Goal: Navigation & Orientation: Find specific page/section

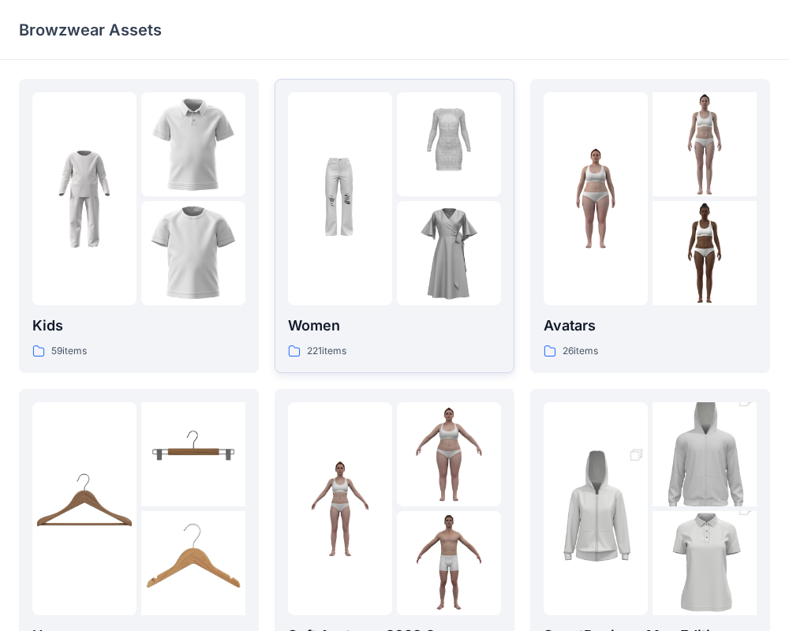
click at [416, 241] on div at bounding box center [449, 253] width 104 height 104
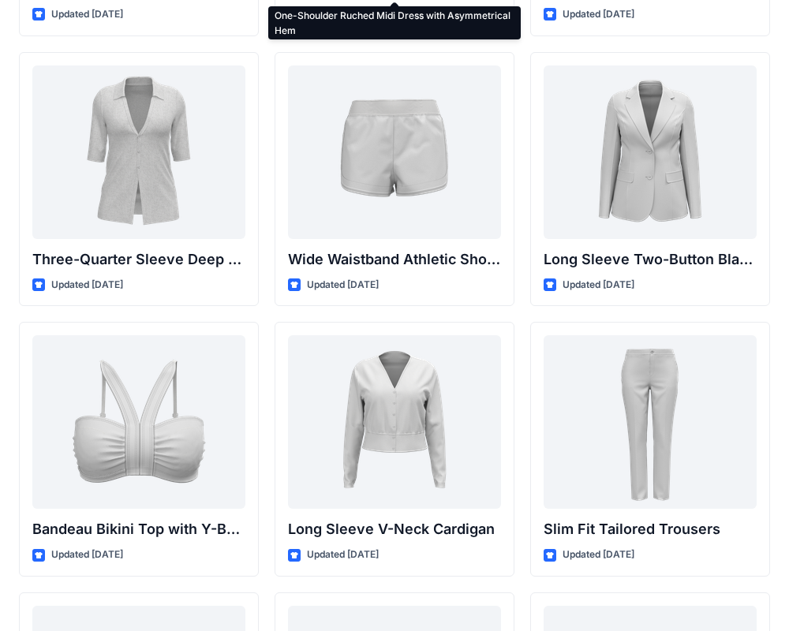
scroll to position [1387, 0]
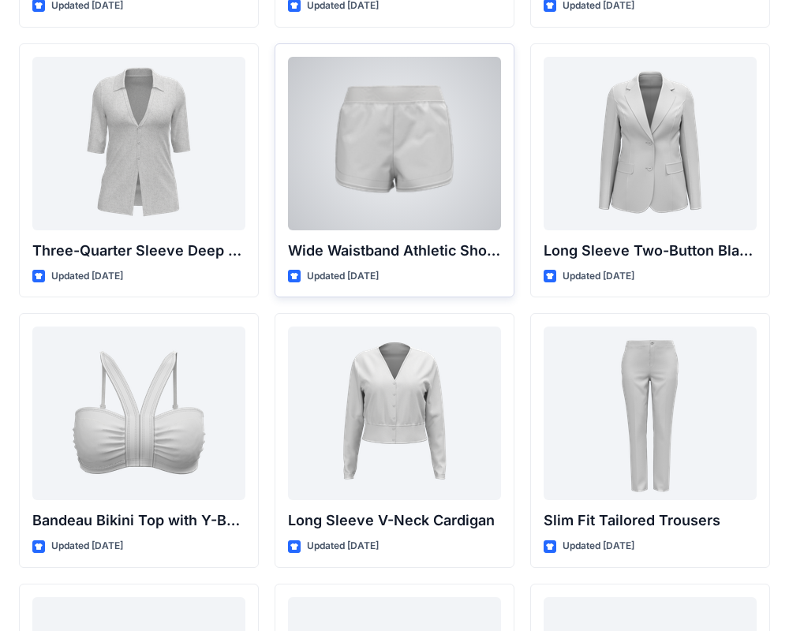
click at [428, 155] on div at bounding box center [394, 144] width 213 height 174
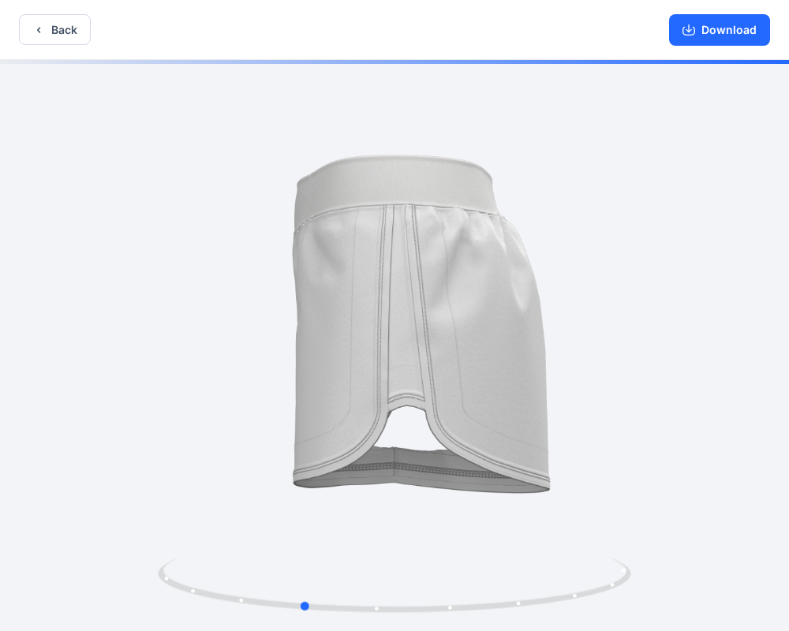
drag, startPoint x: 550, startPoint y: 342, endPoint x: 459, endPoint y: 342, distance: 90.7
click at [458, 342] on div at bounding box center [394, 347] width 789 height 574
click at [41, 25] on icon "button" at bounding box center [38, 30] width 13 height 13
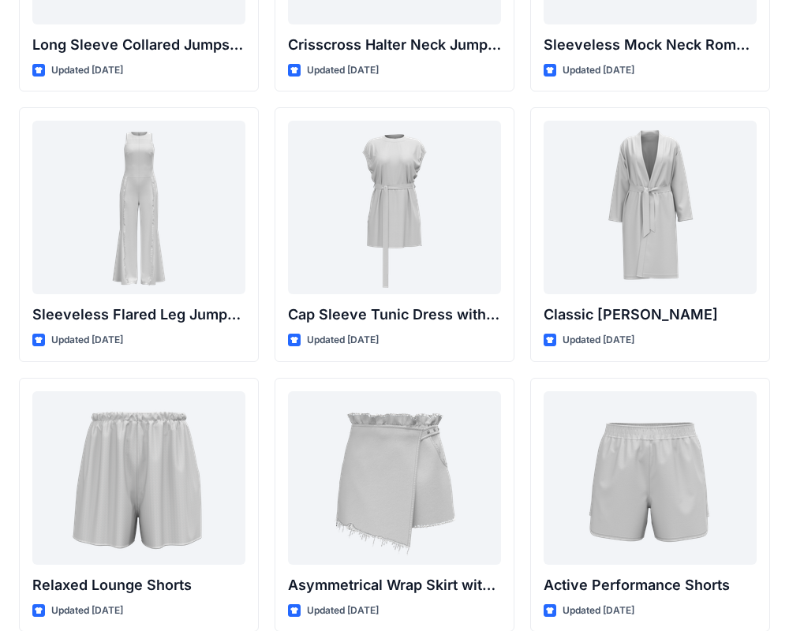
scroll to position [3485, 0]
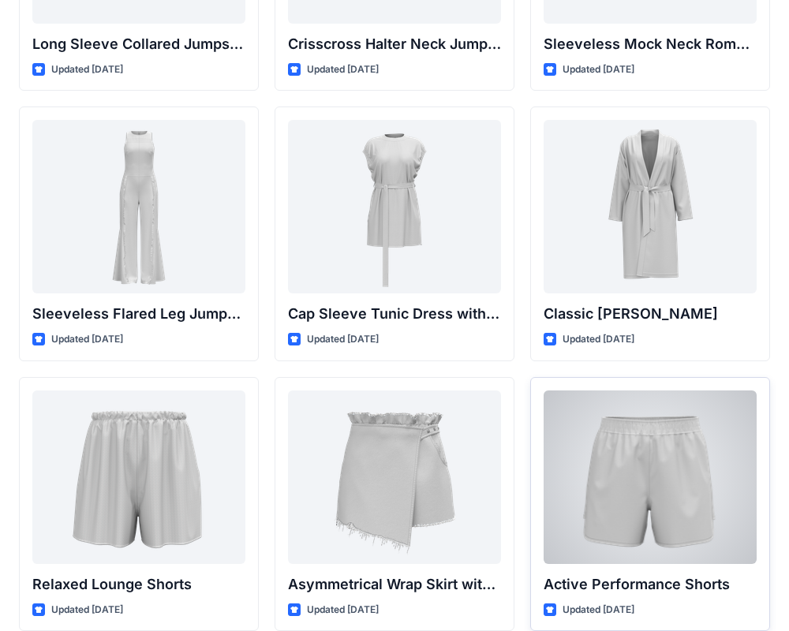
click at [711, 450] on div at bounding box center [649, 477] width 213 height 174
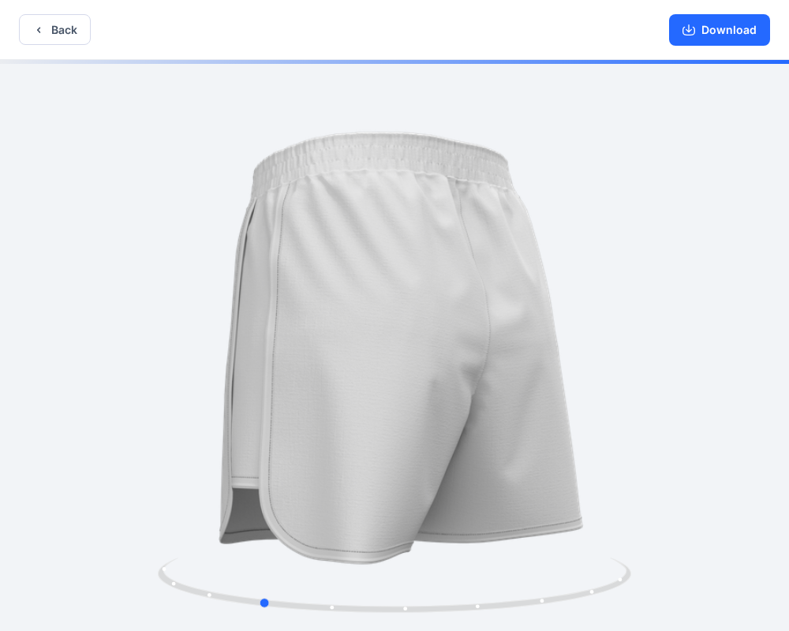
drag, startPoint x: 461, startPoint y: 337, endPoint x: 327, endPoint y: 337, distance: 134.1
click at [327, 337] on div at bounding box center [394, 347] width 789 height 574
click at [32, 31] on icon "button" at bounding box center [38, 30] width 13 height 13
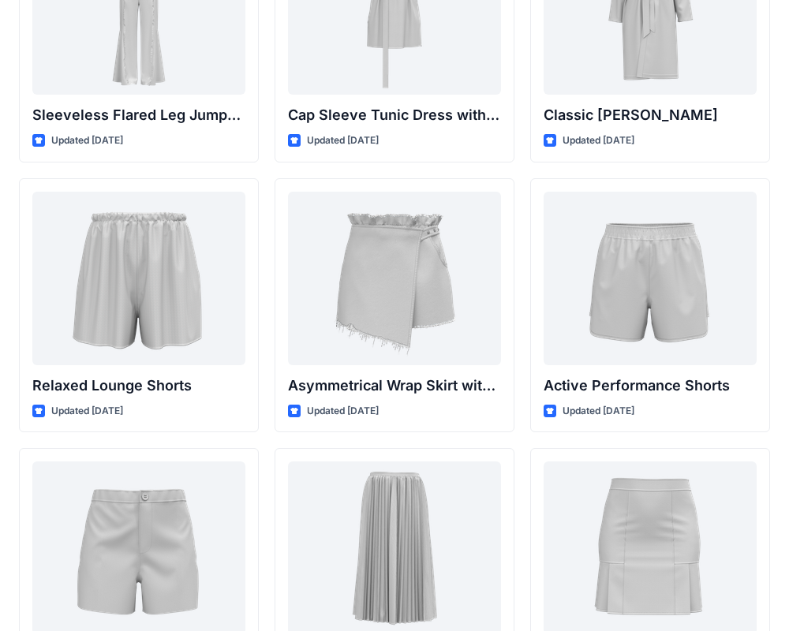
scroll to position [3690, 0]
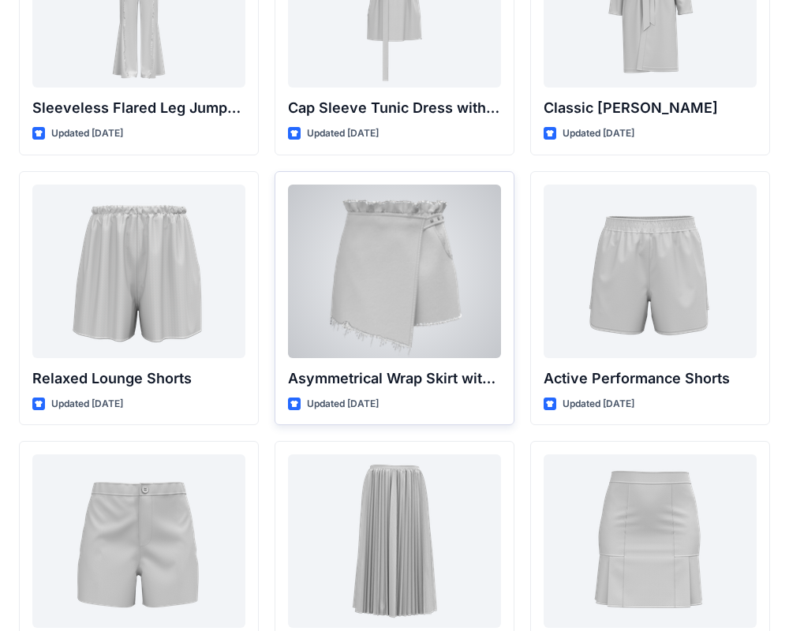
click at [410, 278] on div at bounding box center [394, 272] width 213 height 174
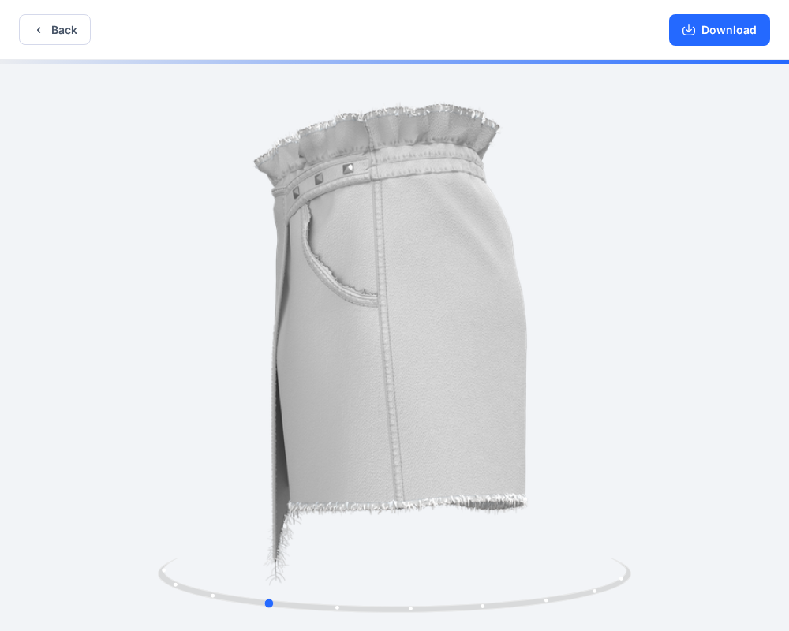
drag, startPoint x: 461, startPoint y: 309, endPoint x: 330, endPoint y: 309, distance: 130.1
click at [330, 309] on div at bounding box center [394, 347] width 789 height 574
click at [50, 34] on button "Back" at bounding box center [55, 29] width 72 height 31
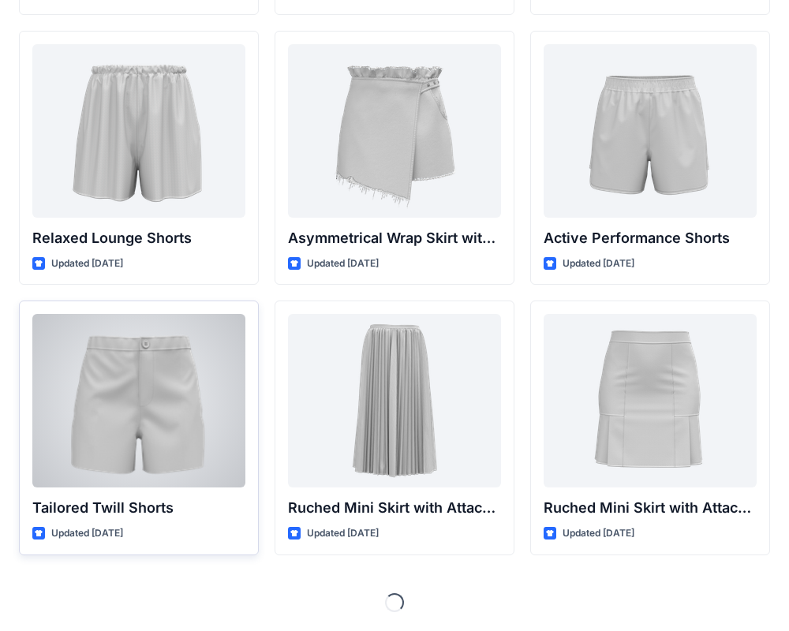
scroll to position [3842, 0]
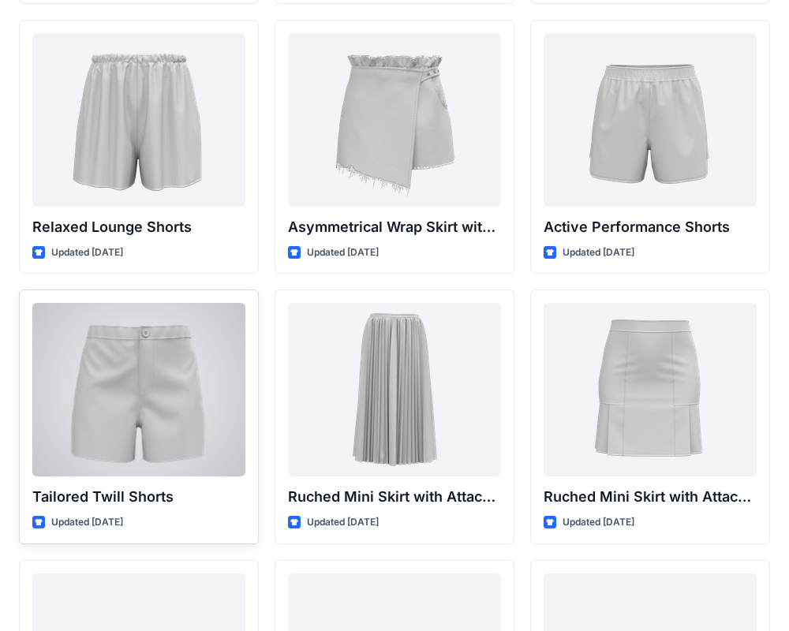
click at [61, 376] on div at bounding box center [138, 390] width 213 height 174
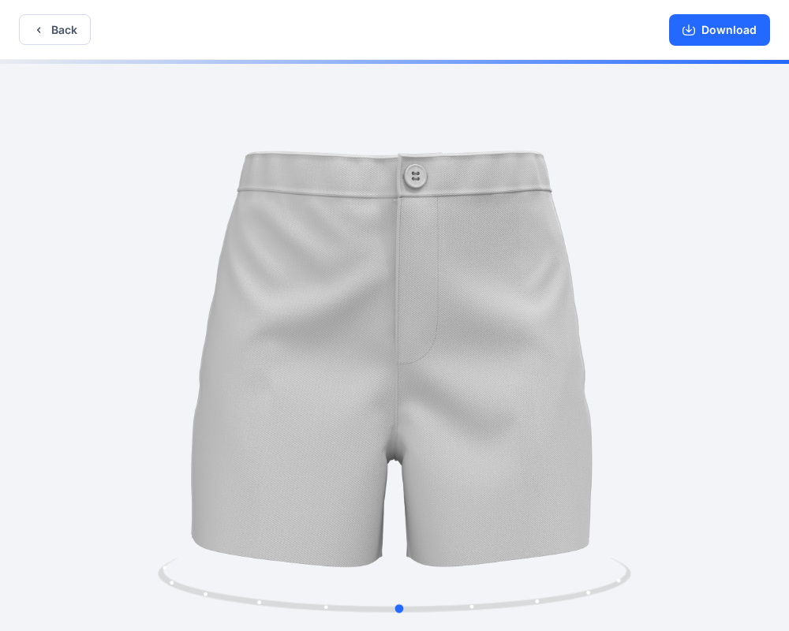
click at [502, 305] on div at bounding box center [394, 347] width 789 height 574
click at [40, 39] on button "Back" at bounding box center [55, 29] width 72 height 31
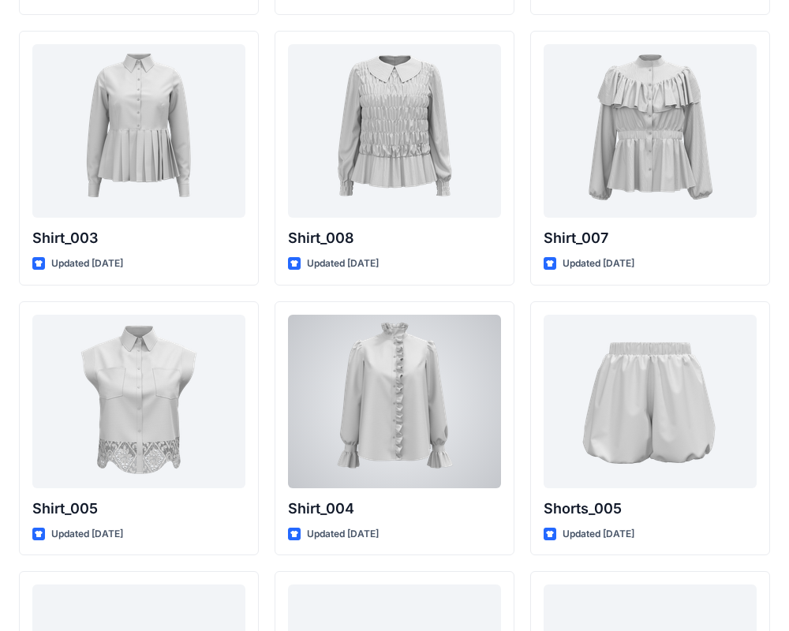
scroll to position [7085, 0]
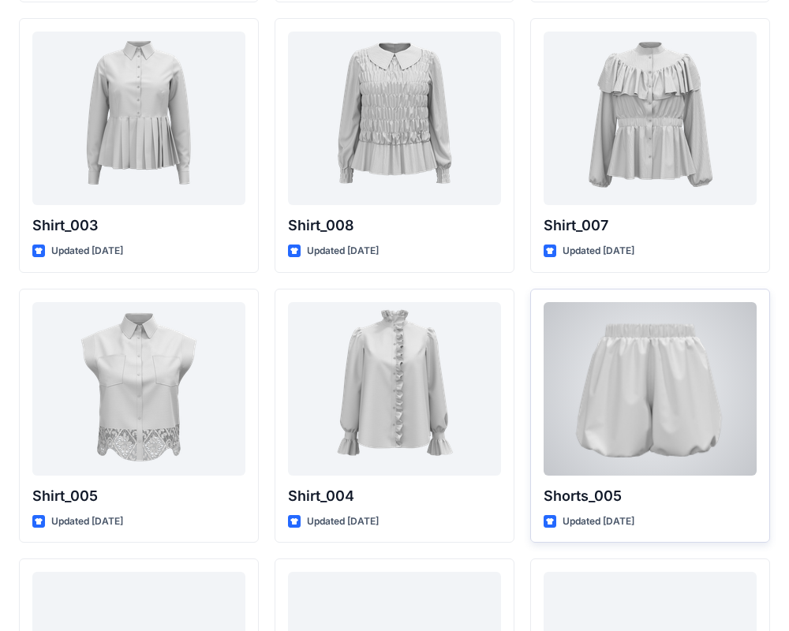
click at [683, 386] on div at bounding box center [649, 389] width 213 height 174
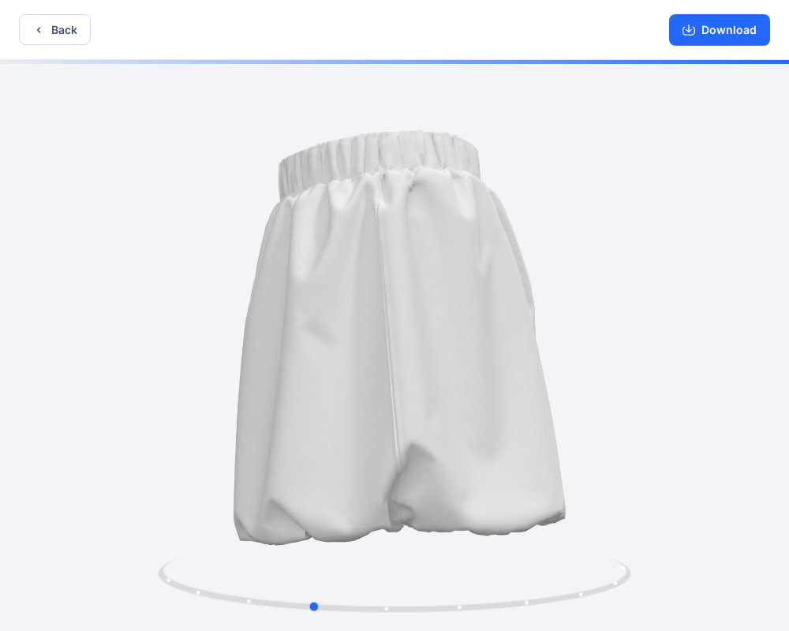
drag, startPoint x: 417, startPoint y: 327, endPoint x: 375, endPoint y: 328, distance: 42.6
click at [375, 328] on div at bounding box center [394, 347] width 789 height 574
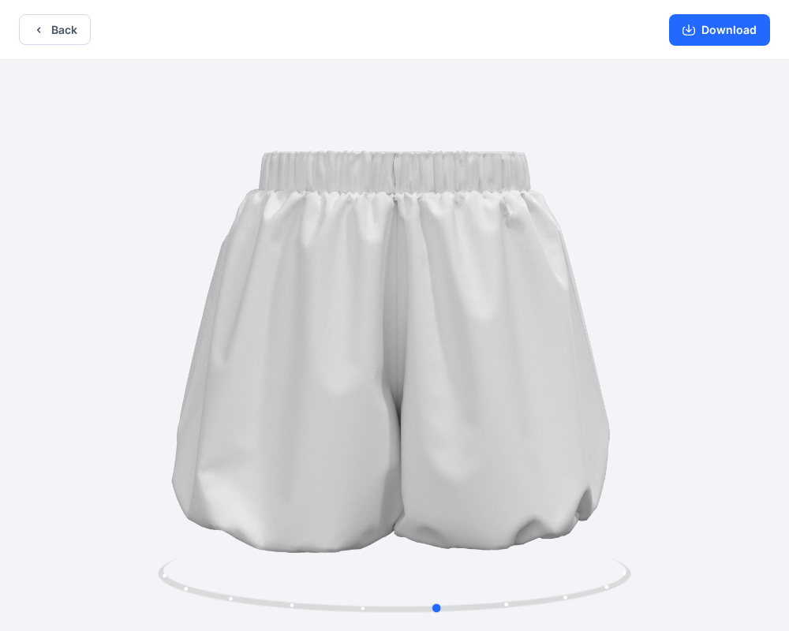
drag, startPoint x: 345, startPoint y: 334, endPoint x: 472, endPoint y: 336, distance: 127.0
click at [472, 336] on div at bounding box center [394, 347] width 789 height 574
click at [62, 24] on button "Back" at bounding box center [55, 29] width 72 height 31
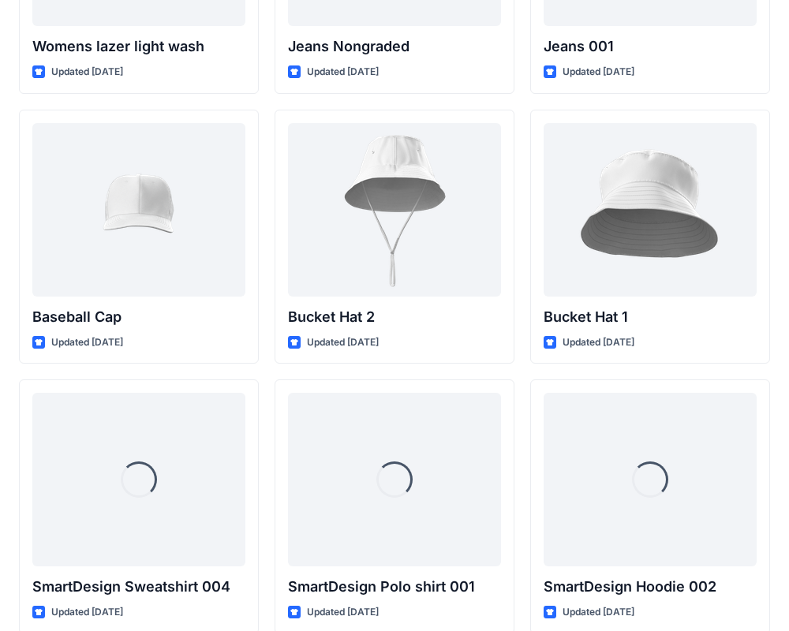
scroll to position [11590, 0]
